Goal: Register for event/course

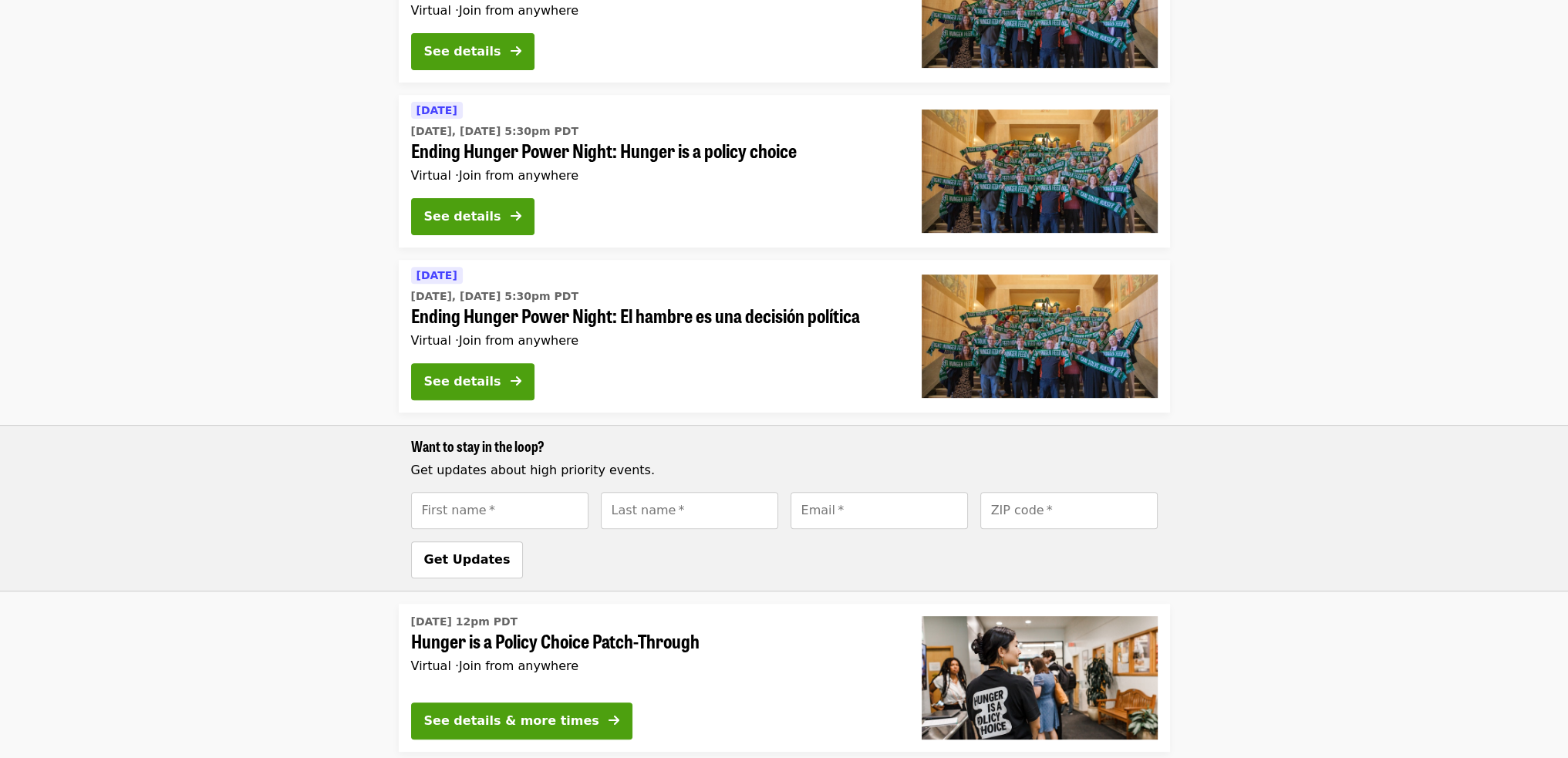
scroll to position [617, 0]
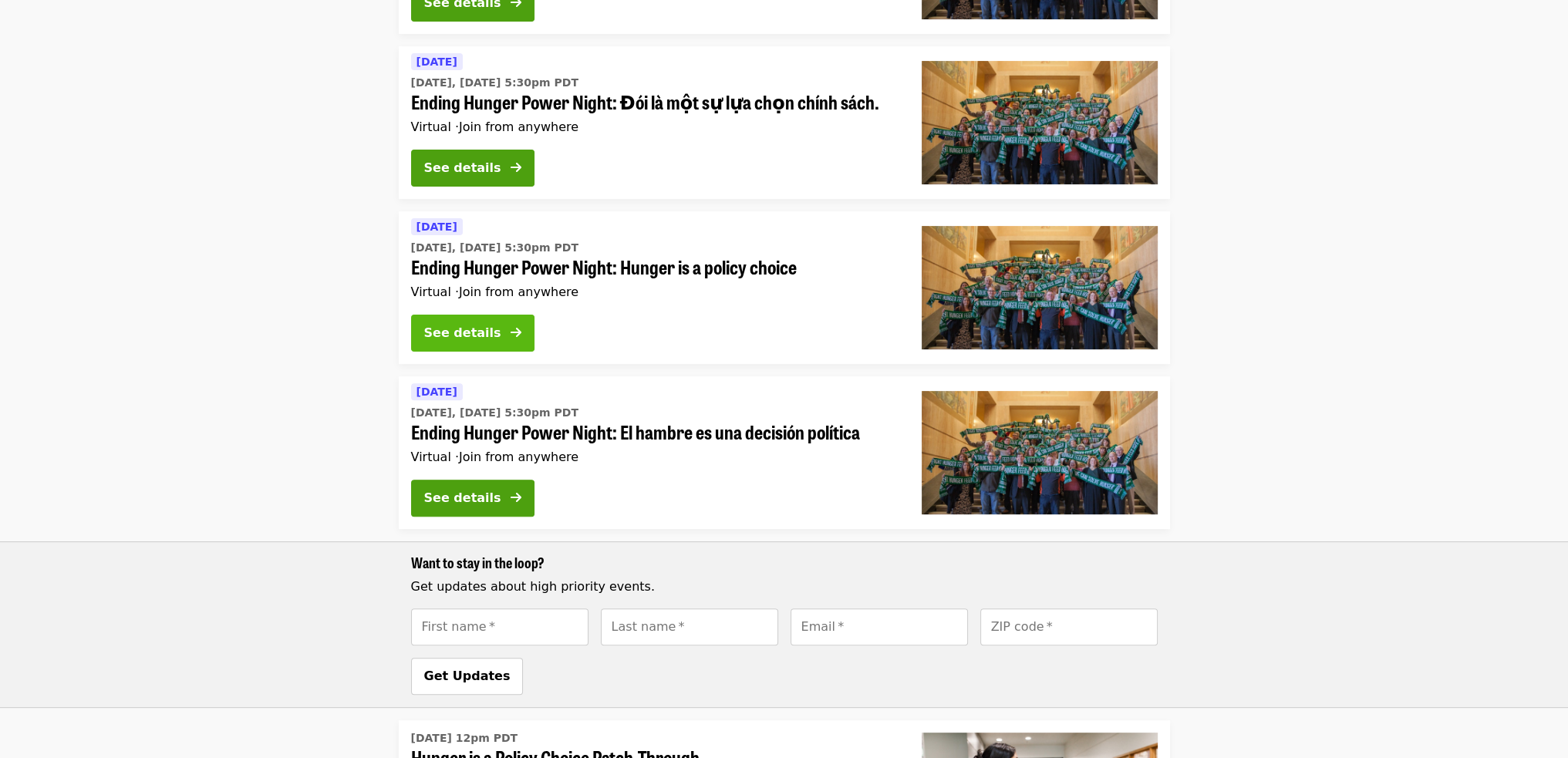
click at [485, 338] on div "See details" at bounding box center [463, 333] width 77 height 19
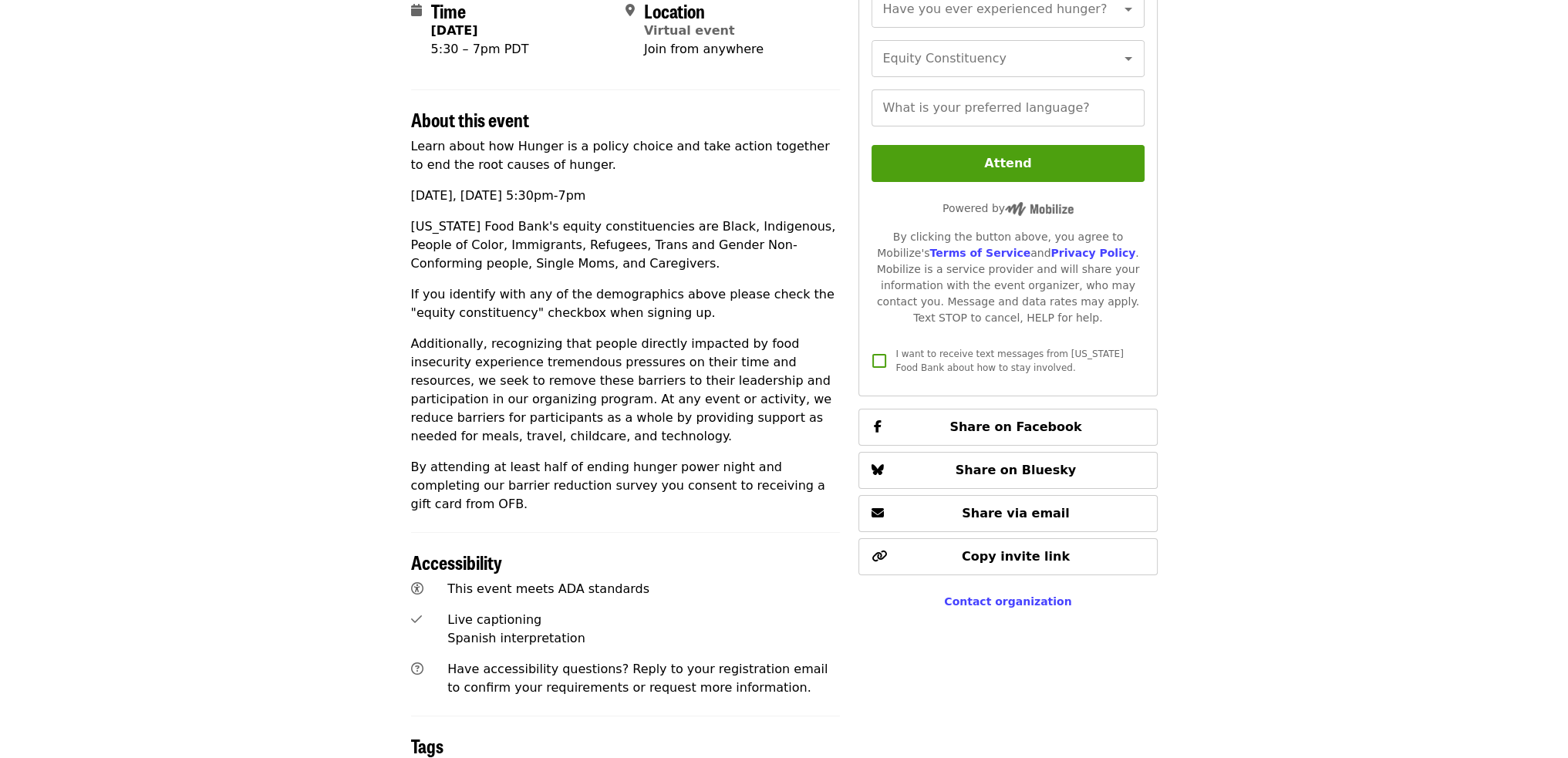
scroll to position [385, 0]
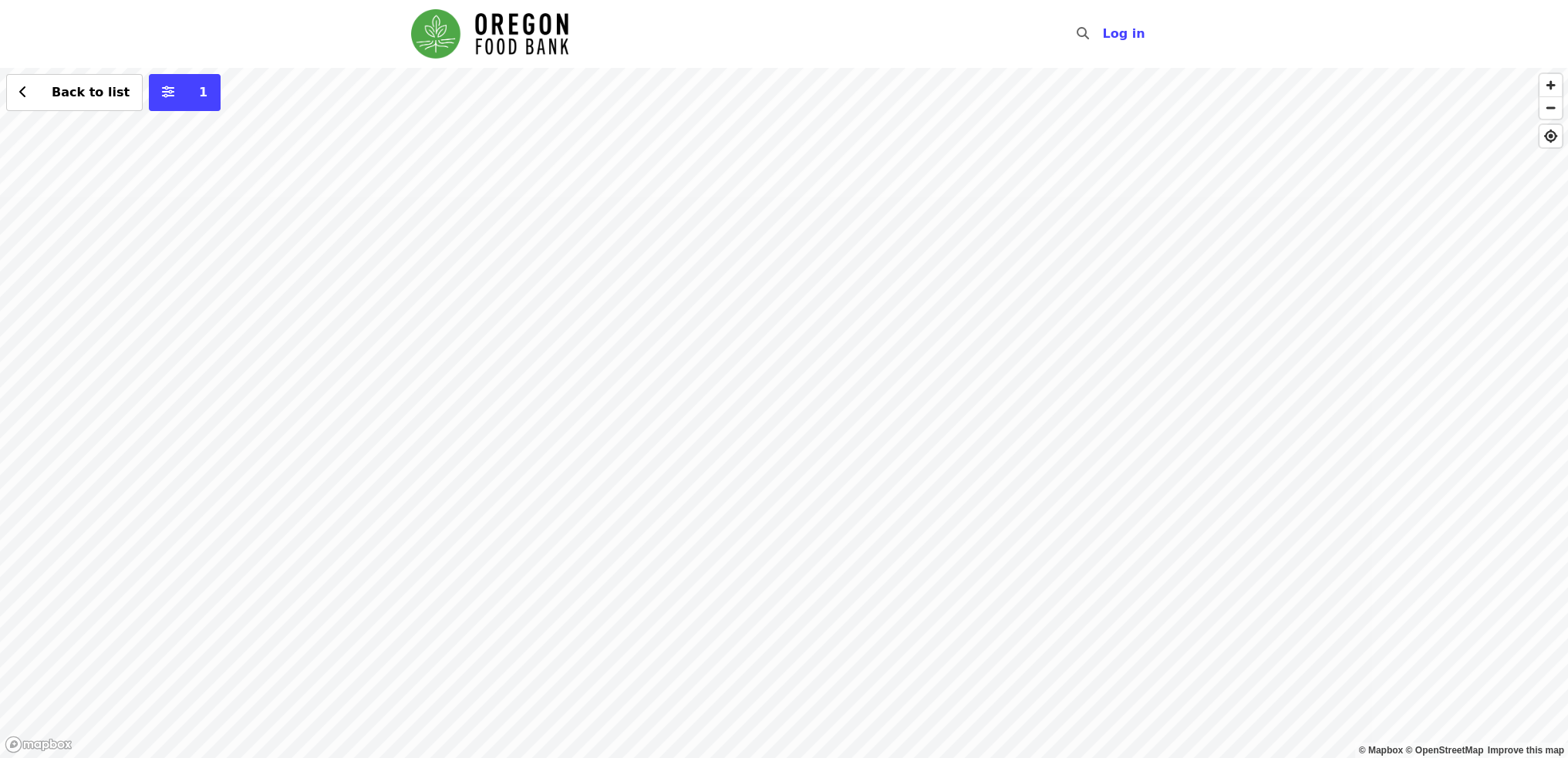
click at [1045, 200] on div "Back to list 1" at bounding box center [784, 412] width 1568 height 690
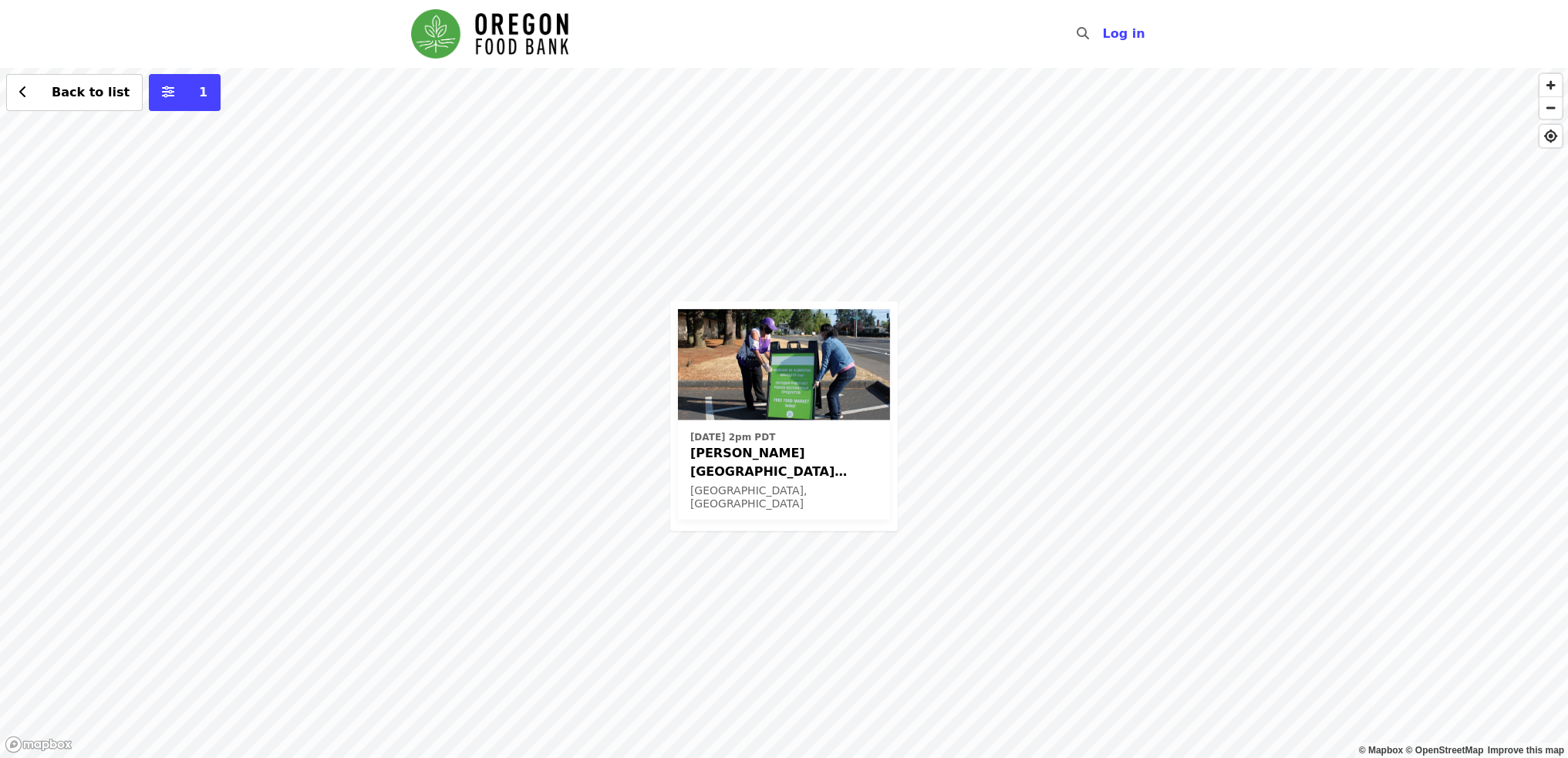
click at [872, 267] on div "[DATE] 2pm PDT [PERSON_NAME][GEOGRAPHIC_DATA] (Latino Network) - Free Food Mark…" at bounding box center [784, 412] width 1568 height 690
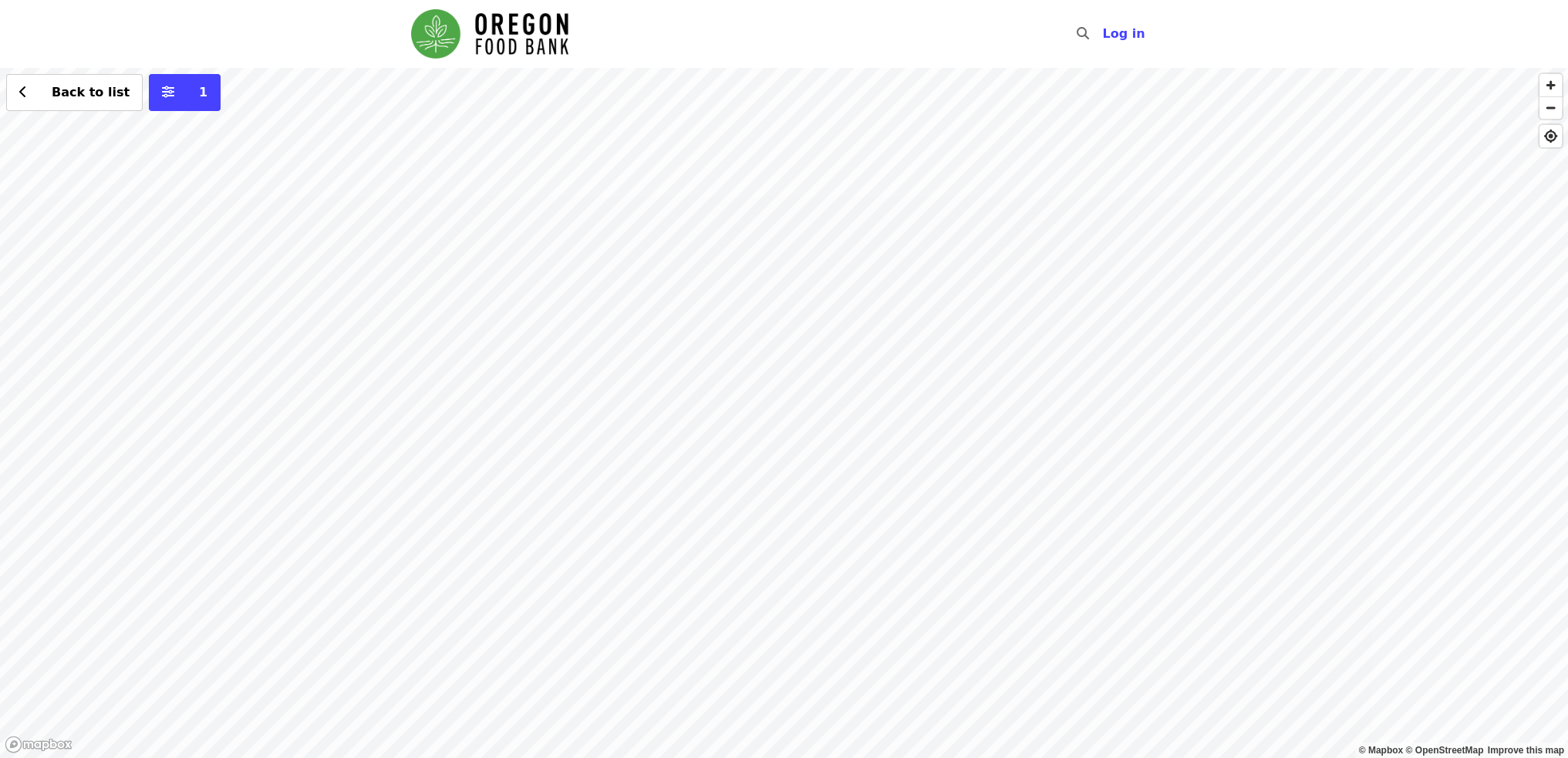
click at [701, 290] on div "Back to list 1" at bounding box center [784, 412] width 1568 height 690
click at [695, 293] on div "Back to list 1" at bounding box center [784, 412] width 1568 height 690
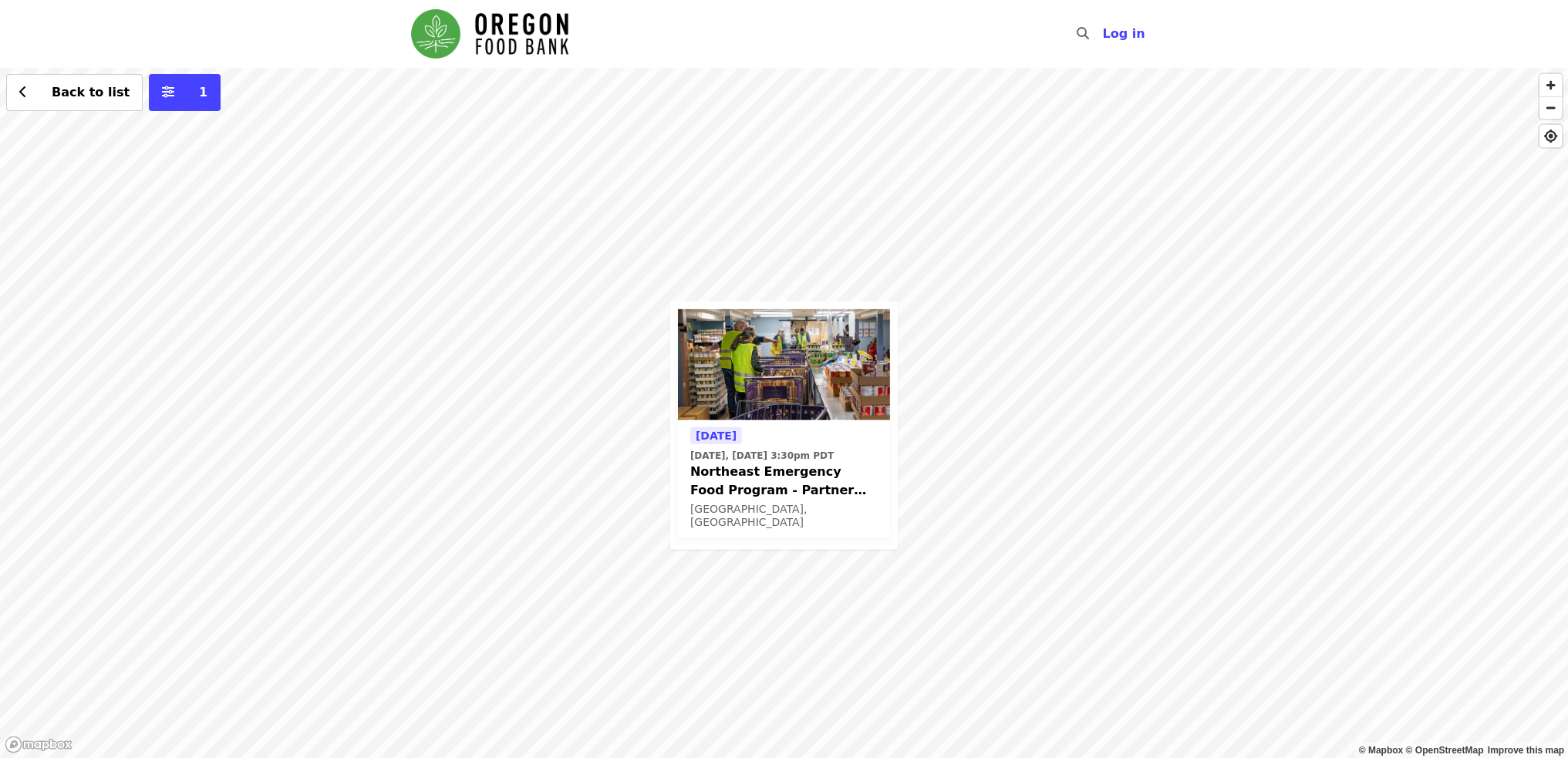
click at [705, 184] on div "[DATE] [DATE], [DATE] 3:30pm PDT Northeast Emergency Food Program - Partner Age…" at bounding box center [784, 412] width 1568 height 690
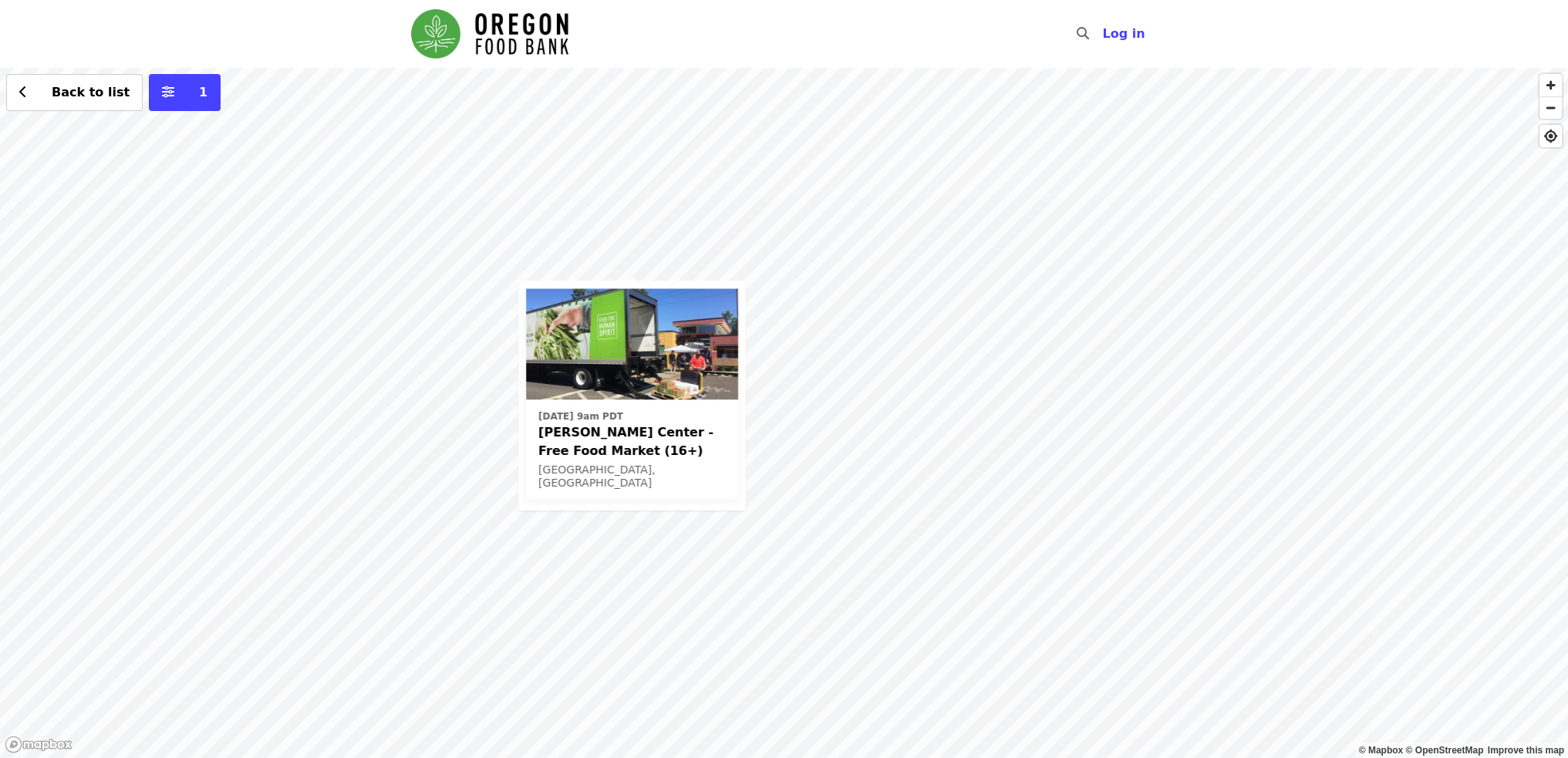
drag, startPoint x: 340, startPoint y: 354, endPoint x: 669, endPoint y: 217, distance: 356.4
click at [656, 222] on div "[DATE] 9am PDT [PERSON_NAME] Center - Free Food Market (16+) [GEOGRAPHIC_DATA],…" at bounding box center [784, 412] width 1568 height 690
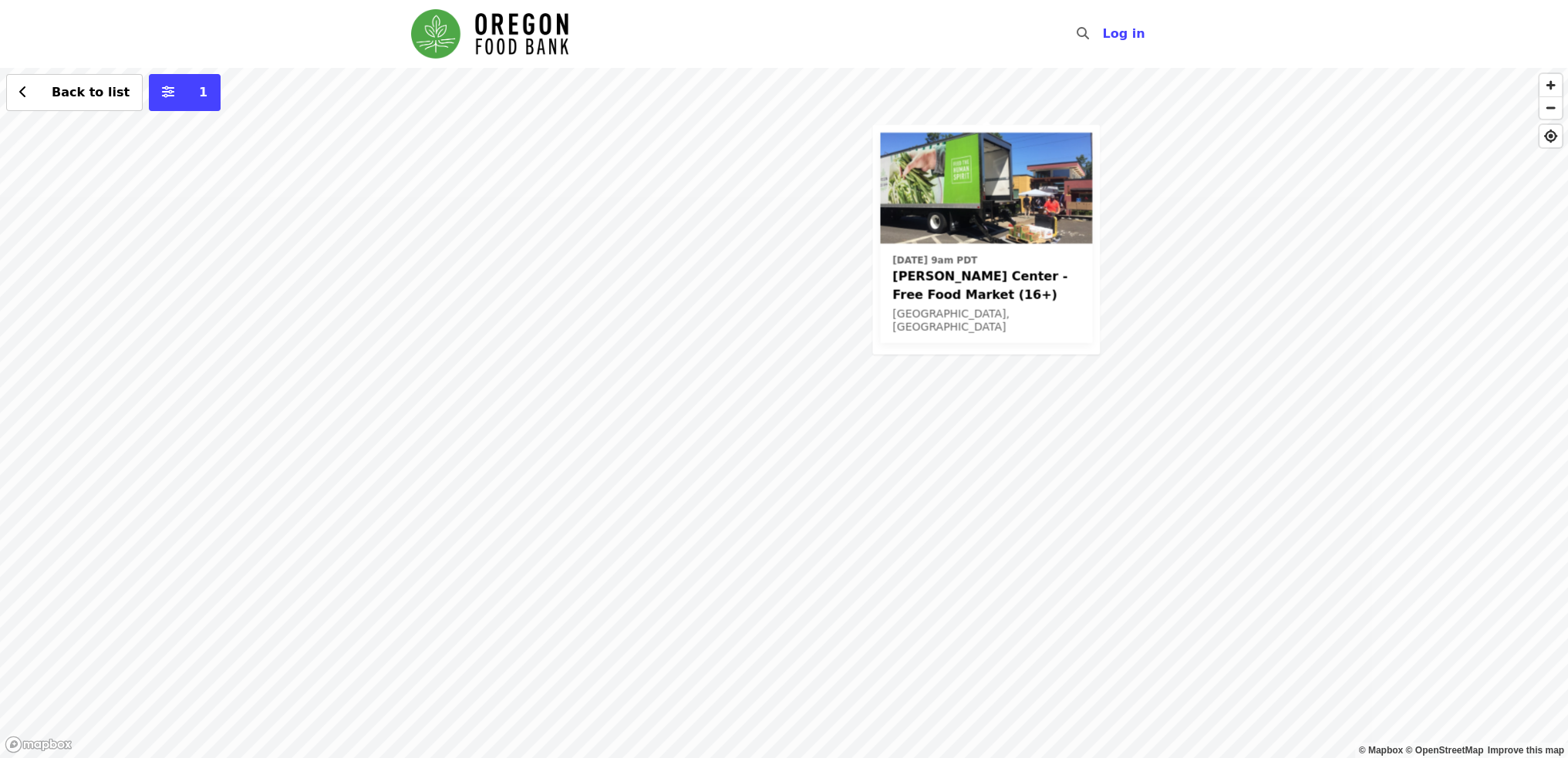
drag, startPoint x: 494, startPoint y: 517, endPoint x: 482, endPoint y: 508, distance: 15.0
click at [488, 513] on div "[DATE] 9am PDT [PERSON_NAME] Center - Free Food Market (16+) [GEOGRAPHIC_DATA],…" at bounding box center [784, 412] width 1568 height 690
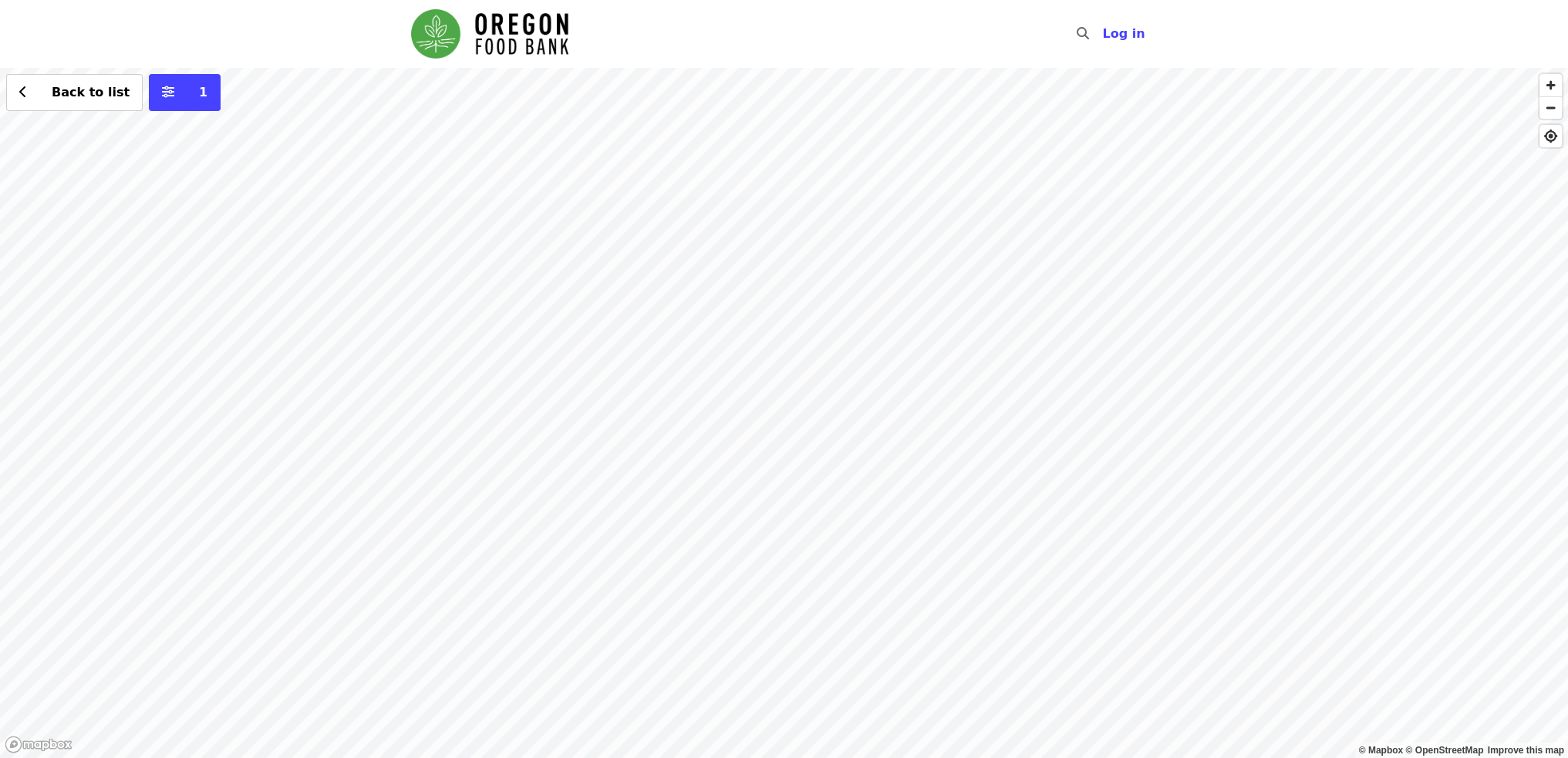
click at [431, 546] on div "Back to list 1" at bounding box center [784, 412] width 1568 height 690
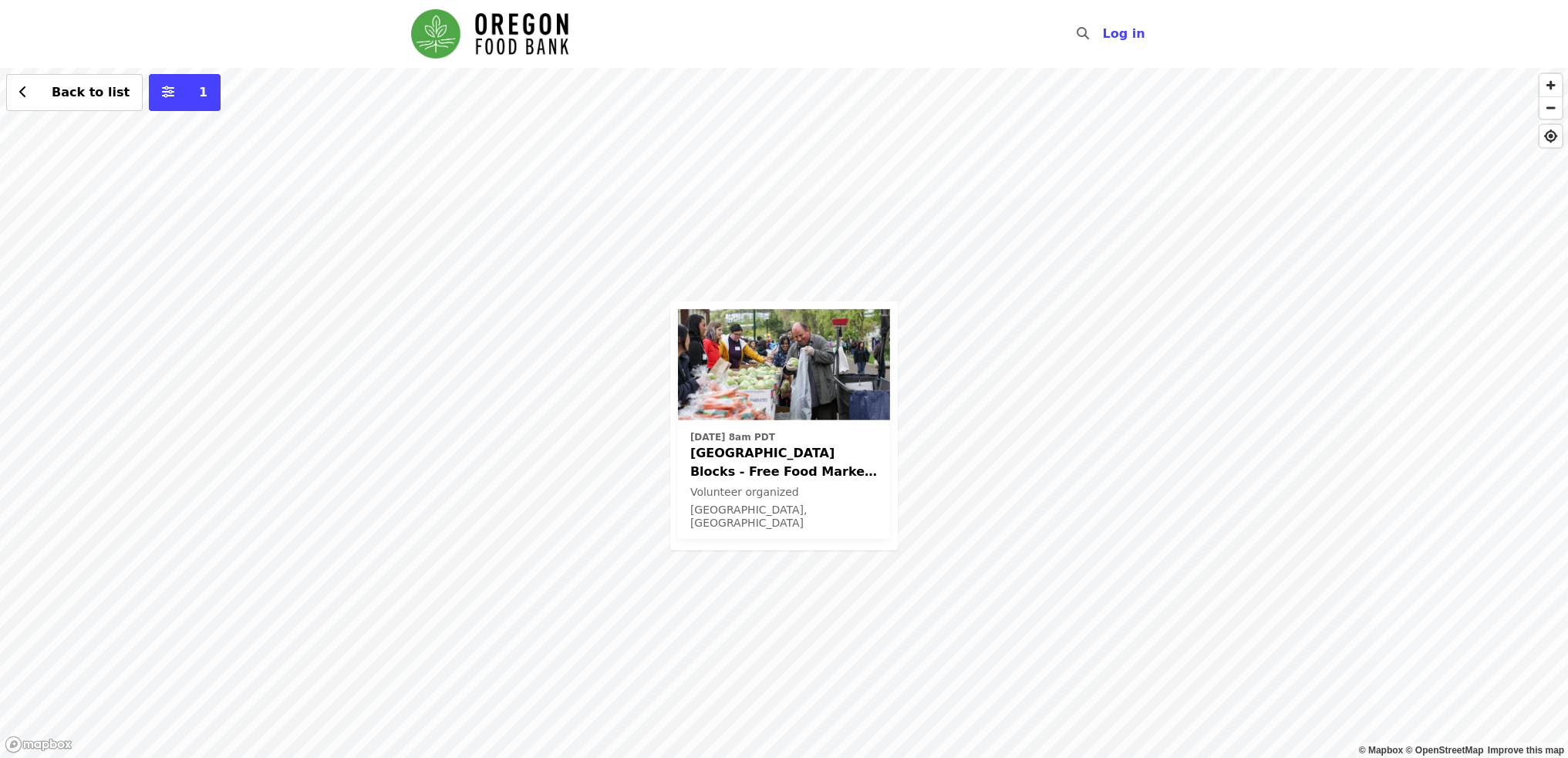
click at [827, 246] on div "[DATE] 8am PDT [GEOGRAPHIC_DATA] Blocks - Free Food Market (16+) Volunteer orga…" at bounding box center [784, 412] width 1568 height 690
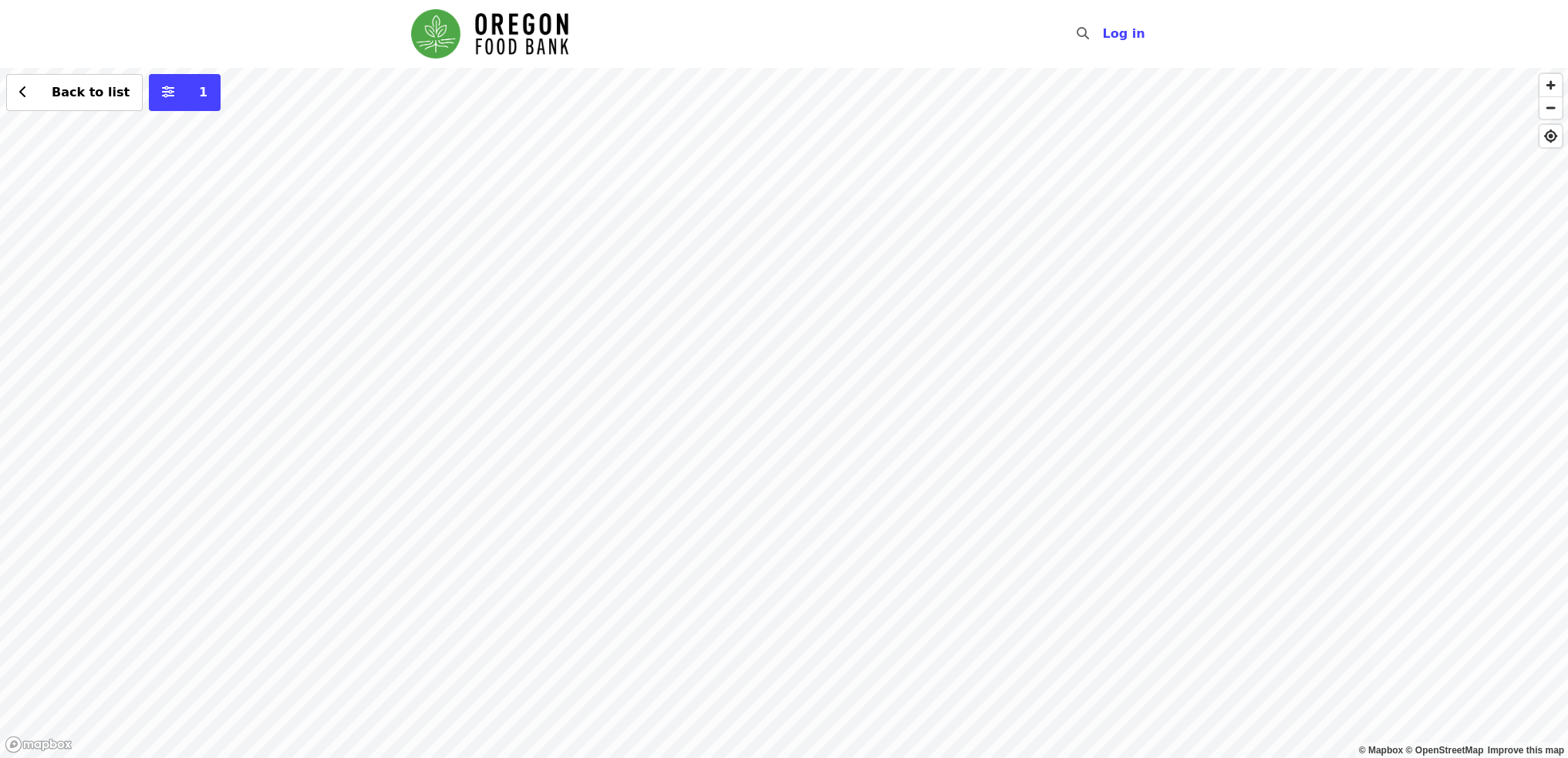
drag, startPoint x: 1136, startPoint y: 471, endPoint x: 567, endPoint y: 232, distance: 617.2
click at [567, 232] on div "Back to list 1" at bounding box center [784, 412] width 1568 height 690
drag, startPoint x: 875, startPoint y: 388, endPoint x: 891, endPoint y: 632, distance: 244.5
click at [891, 632] on div "Back to list 1" at bounding box center [784, 412] width 1568 height 690
click at [959, 206] on div "Back to list 1" at bounding box center [784, 412] width 1568 height 690
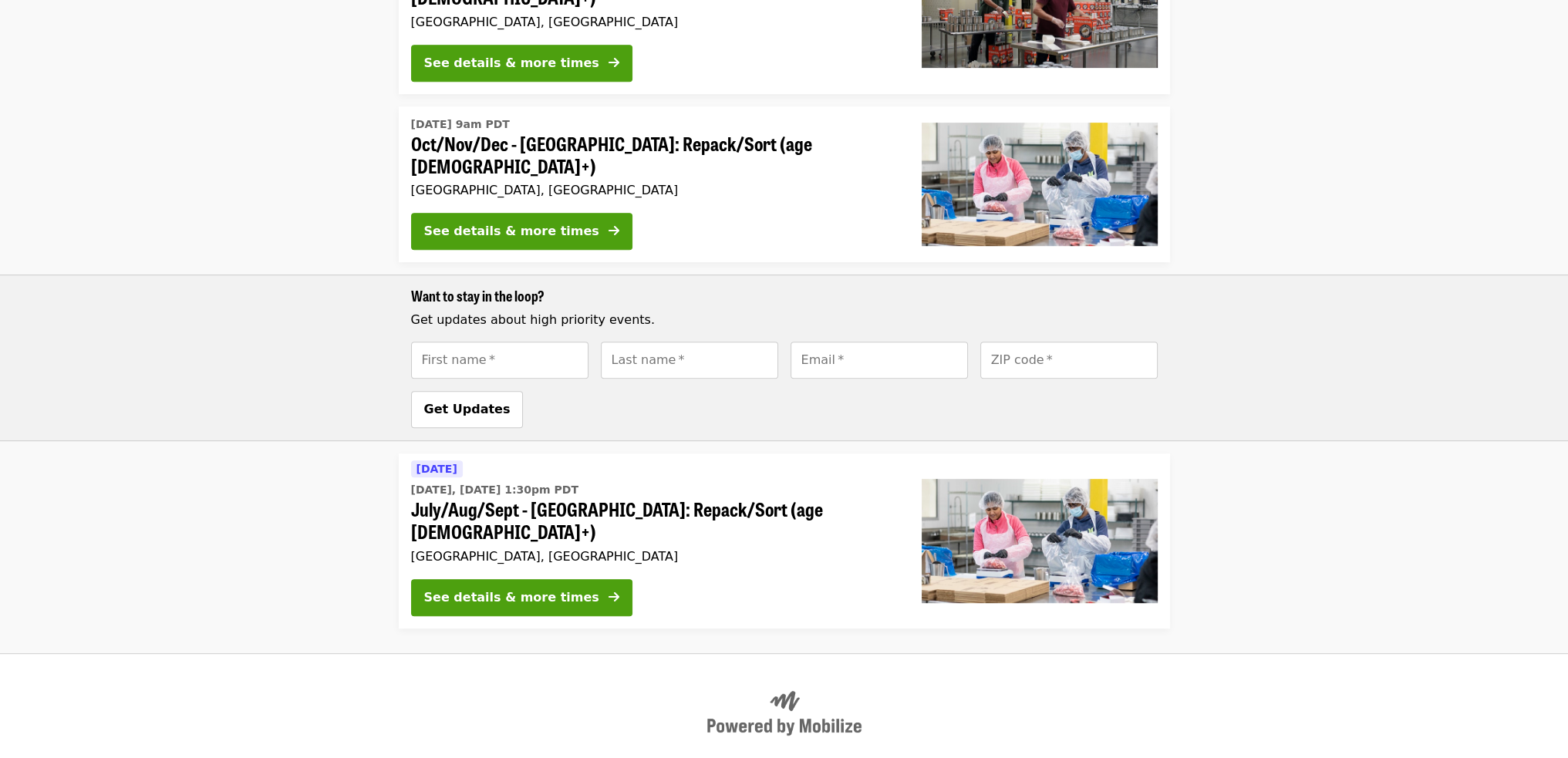
scroll to position [970, 0]
click at [196, 453] on li "[DATE] [DATE], [DATE] 1:30pm PDT July/Aug/Sept - [GEOGRAPHIC_DATA]: Repack/Sort…" at bounding box center [784, 540] width 1568 height 175
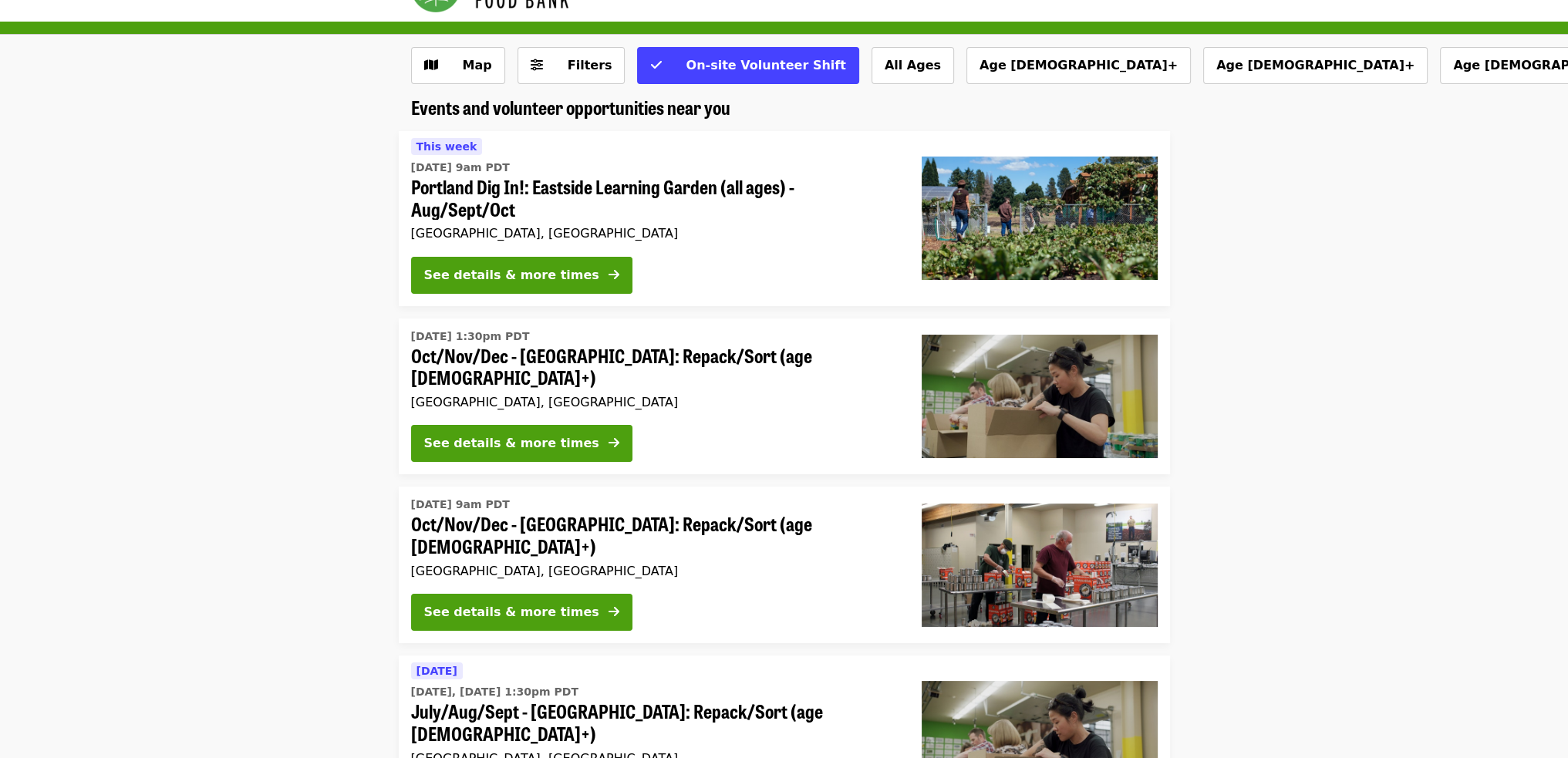
scroll to position [46, 0]
click at [530, 604] on div "See details & more times" at bounding box center [512, 613] width 175 height 19
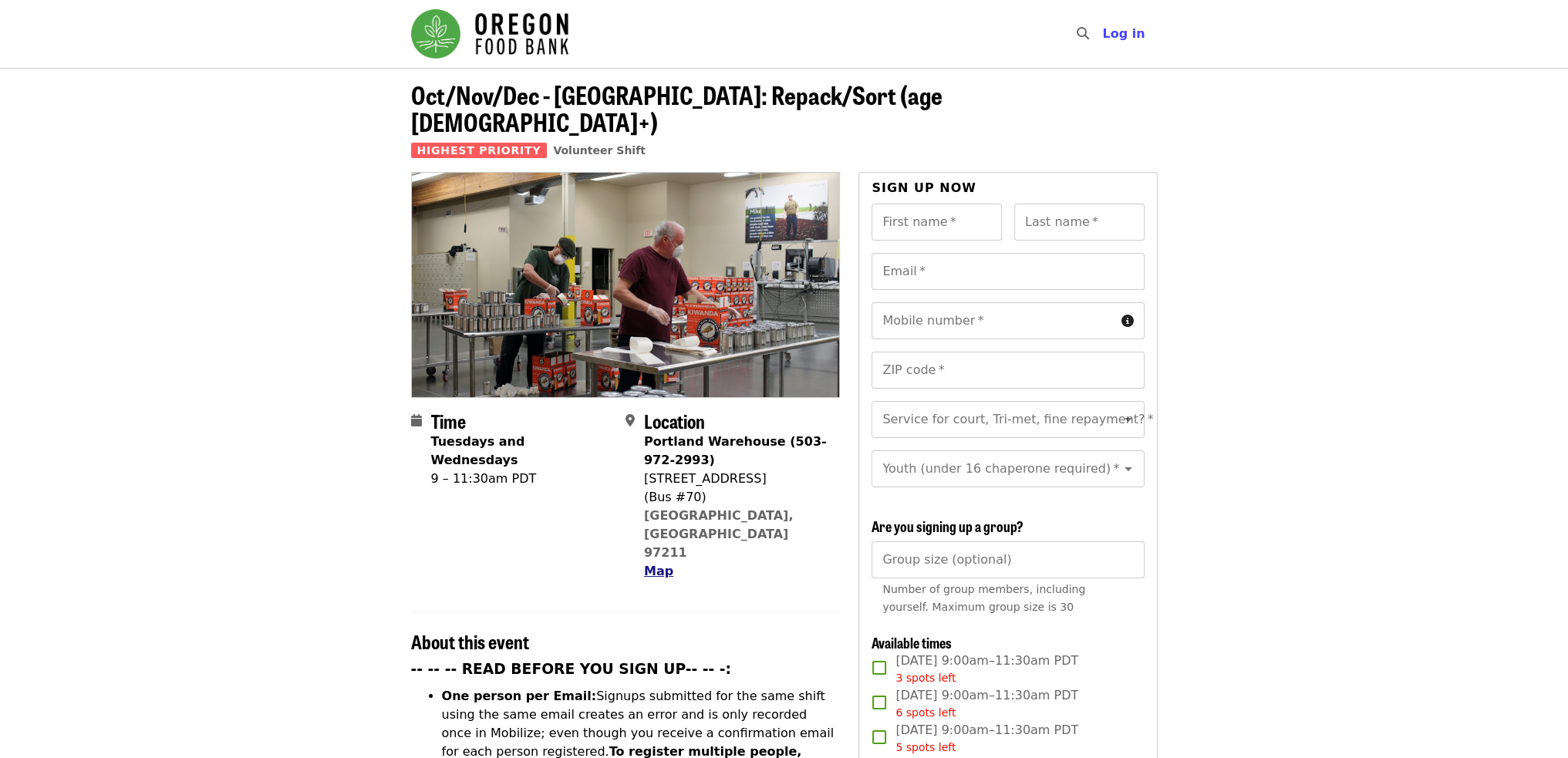
click at [657, 564] on span "Map" at bounding box center [658, 571] width 30 height 14
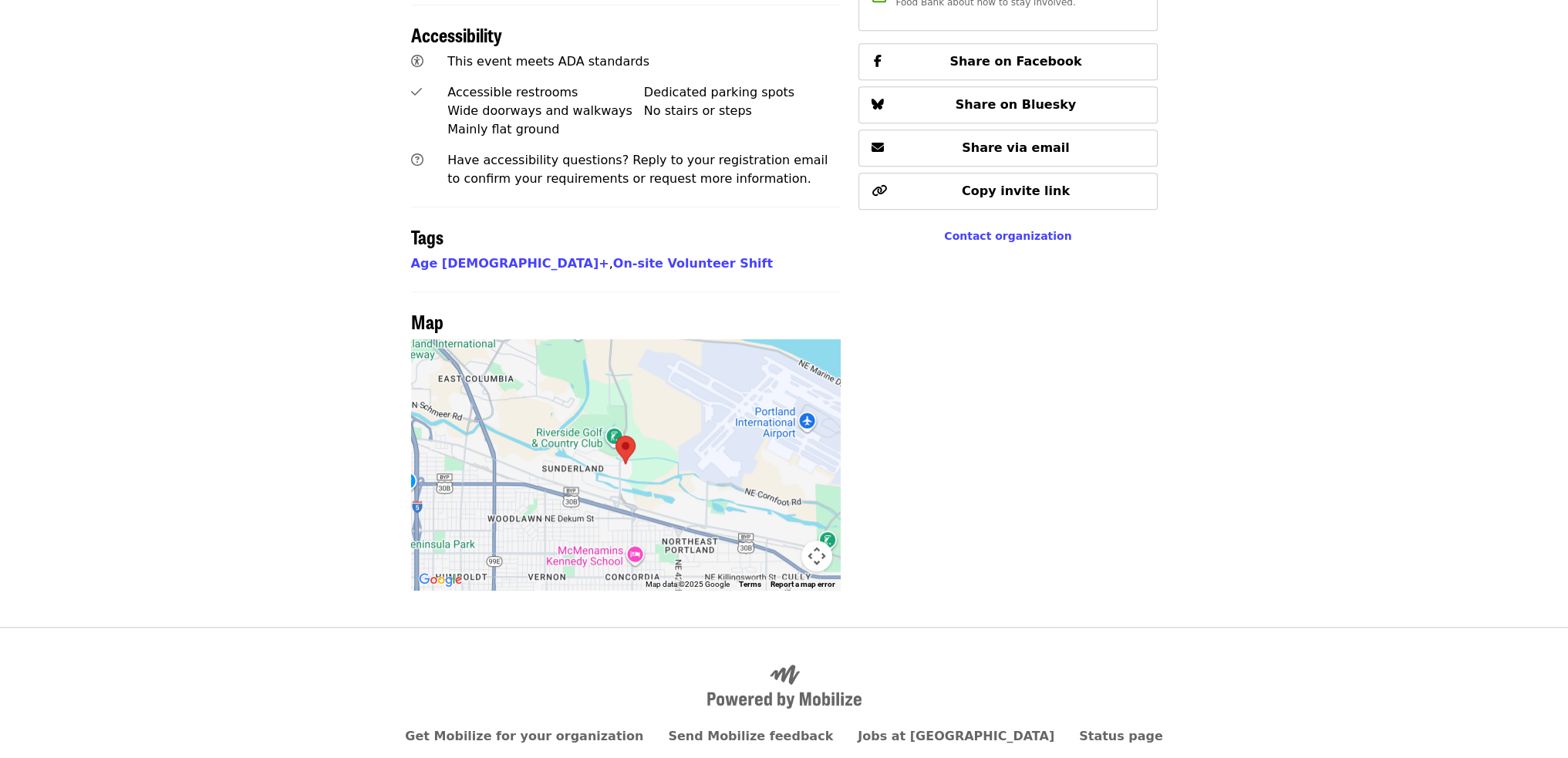
scroll to position [1078, 0]
drag, startPoint x: 494, startPoint y: 423, endPoint x: 716, endPoint y: 428, distance: 222.1
click at [716, 428] on div at bounding box center [626, 464] width 430 height 250
click at [815, 540] on button "Map camera controls" at bounding box center [817, 555] width 31 height 31
click at [780, 540] on button "Zoom out" at bounding box center [778, 555] width 31 height 31
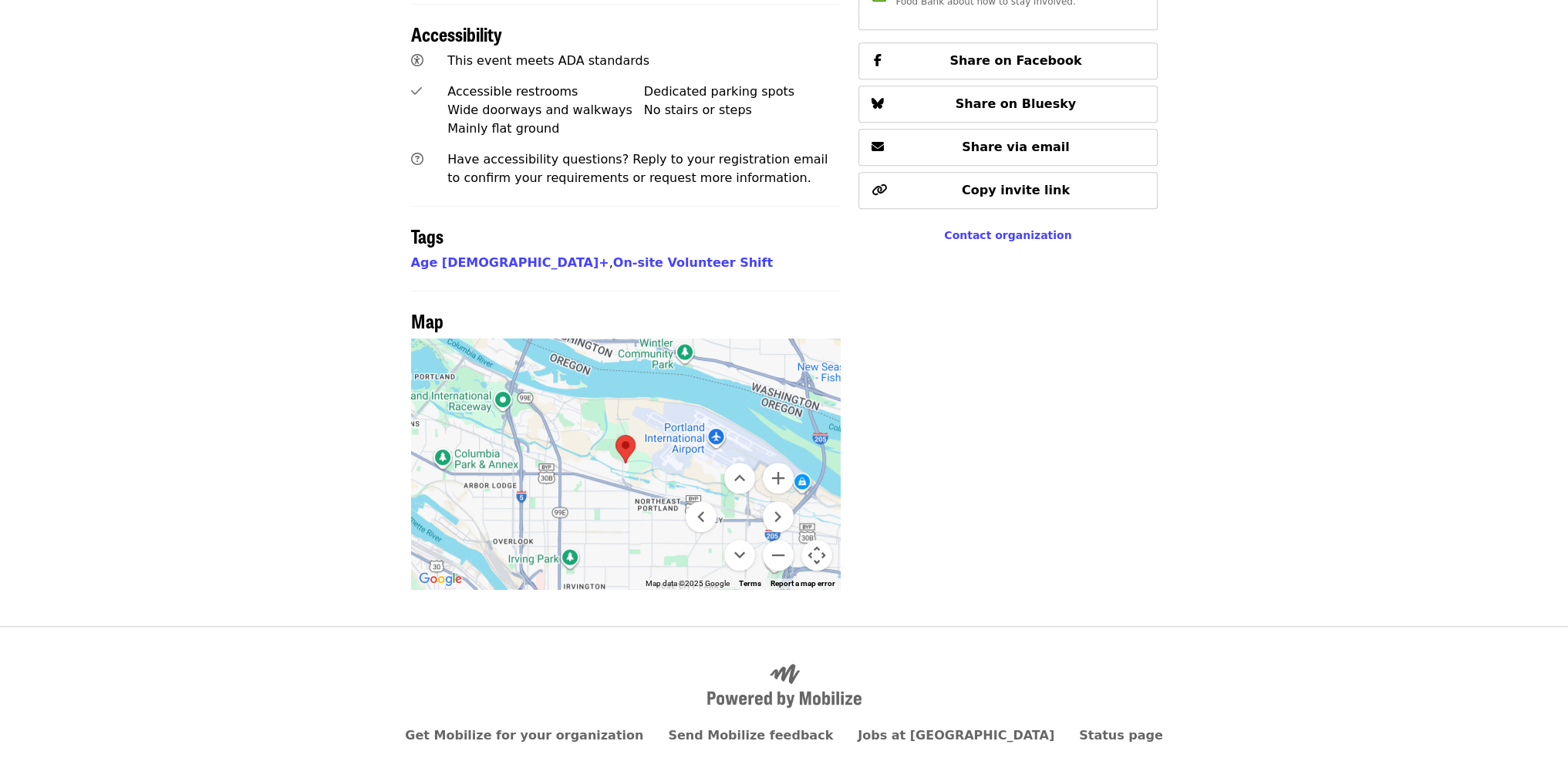
drag, startPoint x: 599, startPoint y: 456, endPoint x: 630, endPoint y: 423, distance: 45.3
click at [630, 423] on div at bounding box center [626, 464] width 430 height 250
